Goal: Task Accomplishment & Management: Manage account settings

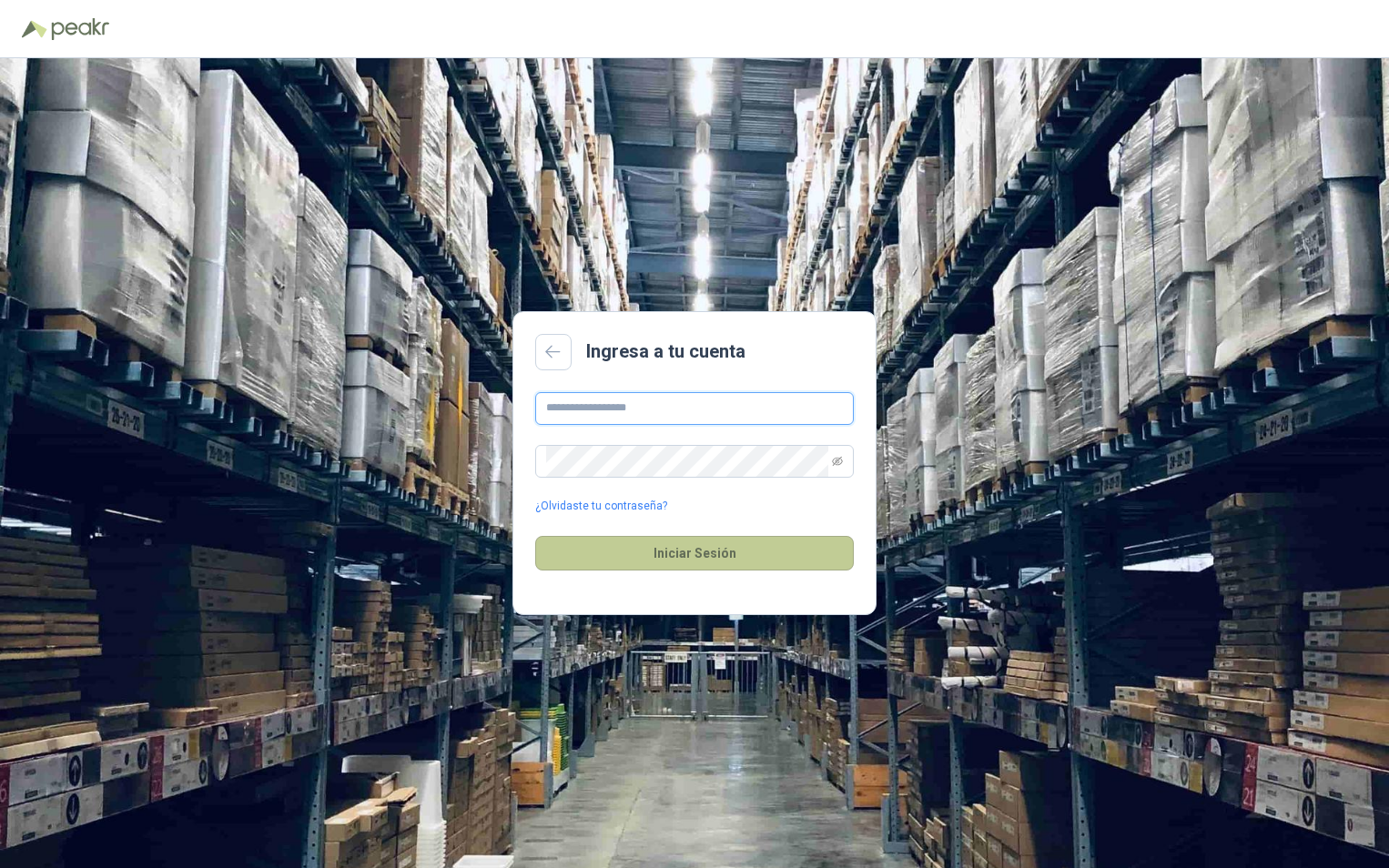
type input "**********"
click at [673, 555] on button "Iniciar Sesión" at bounding box center [695, 553] width 319 height 34
click at [845, 456] on span at bounding box center [695, 461] width 319 height 33
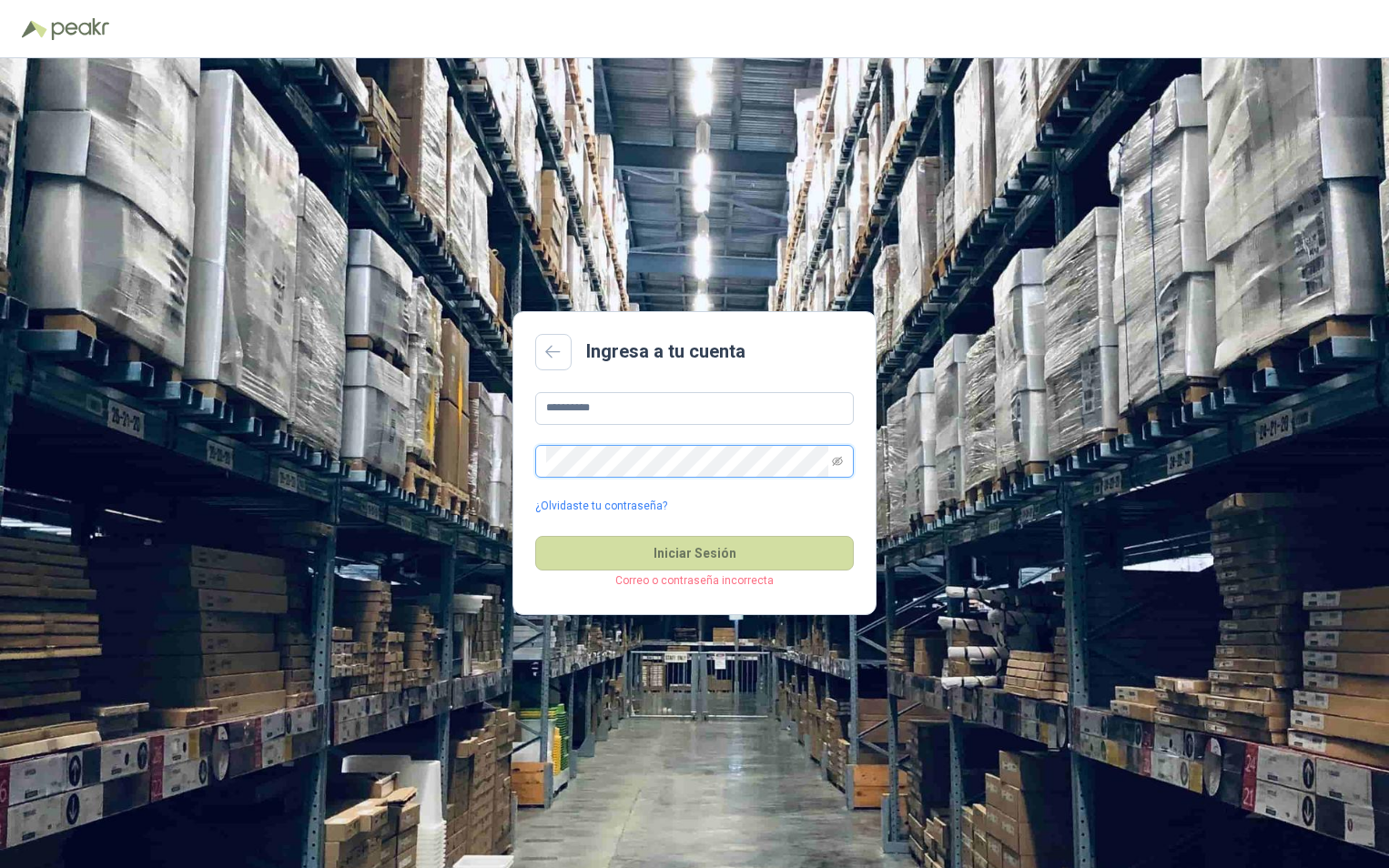
click at [666, 467] on span at bounding box center [695, 461] width 319 height 33
click at [693, 549] on button "Iniciar Sesión" at bounding box center [695, 553] width 319 height 34
click at [830, 466] on span at bounding box center [695, 461] width 319 height 33
click at [675, 610] on main "**********" at bounding box center [694, 464] width 365 height 305
click at [677, 564] on button "Iniciar Sesión" at bounding box center [695, 553] width 319 height 34
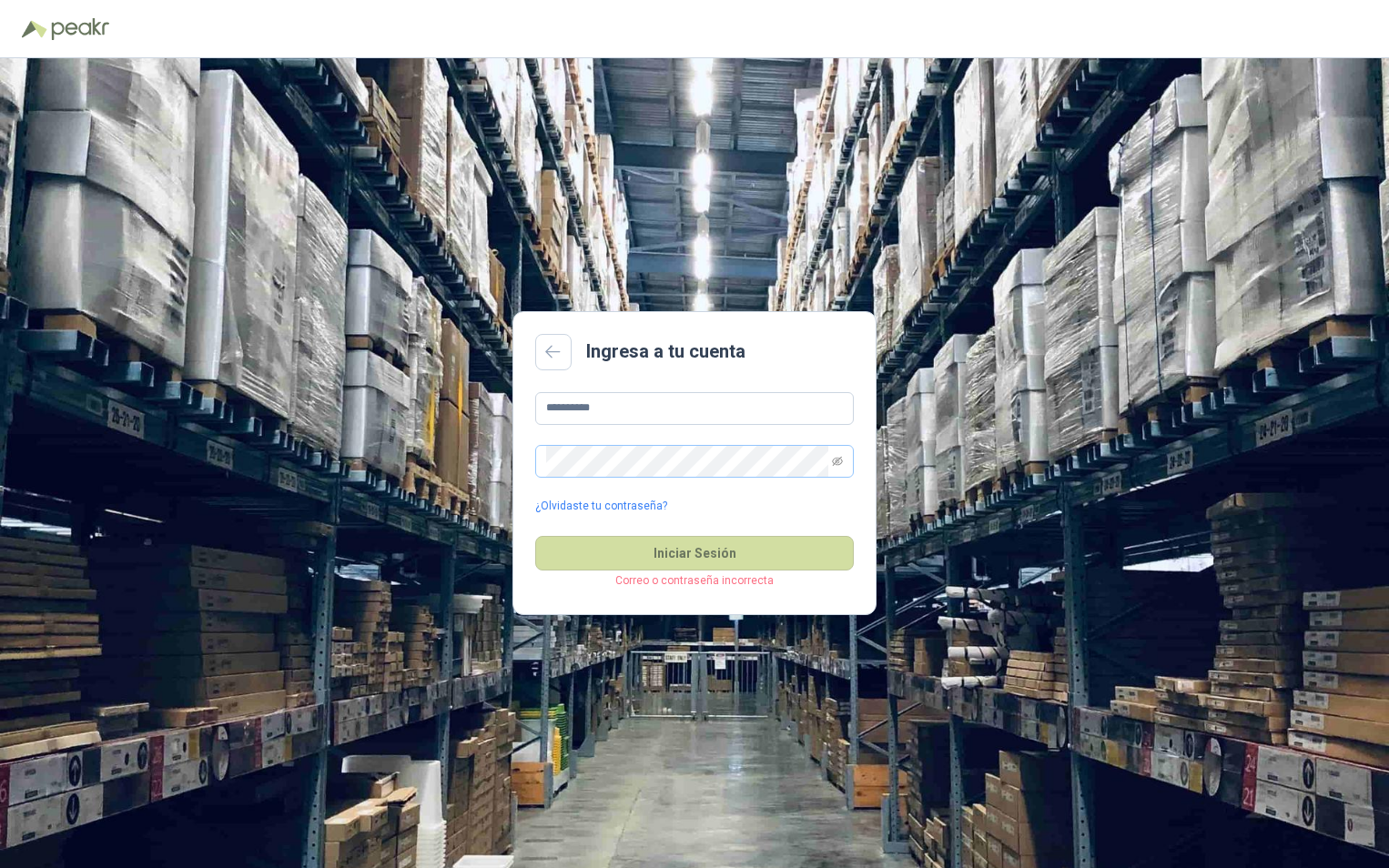
click at [542, 459] on span at bounding box center [695, 461] width 319 height 33
click at [831, 463] on span at bounding box center [695, 461] width 319 height 33
click at [689, 548] on button "Iniciar Sesión" at bounding box center [695, 553] width 319 height 34
click at [542, 352] on link at bounding box center [553, 352] width 36 height 36
